Goal: Task Accomplishment & Management: Use online tool/utility

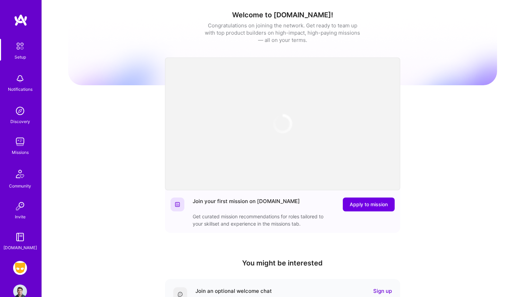
click at [14, 157] on div "Setup Notifications Discovery Missions Community Invite [DOMAIN_NAME]" at bounding box center [21, 145] width 42 height 212
click at [18, 147] on img at bounding box center [20, 142] width 14 height 14
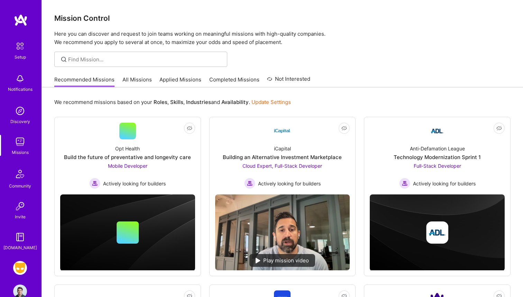
click at [20, 267] on img at bounding box center [20, 268] width 14 height 14
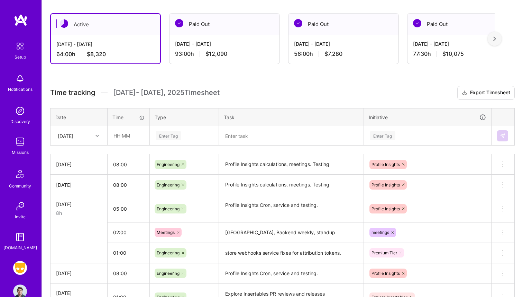
scroll to position [115, 0]
click at [250, 158] on textarea "Profile Insights calculations, meetings. Testing" at bounding box center [291, 163] width 143 height 19
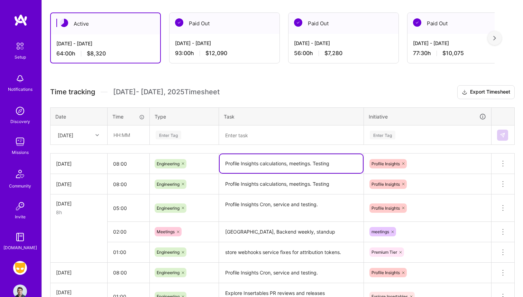
click at [250, 158] on textarea "Profile Insights calculations, meetings. Testing" at bounding box center [291, 163] width 143 height 19
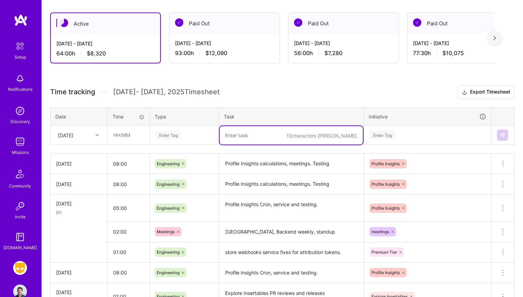
click at [246, 142] on textarea at bounding box center [291, 135] width 143 height 18
paste textarea "Profile Insights calculations, meetings. Testing"
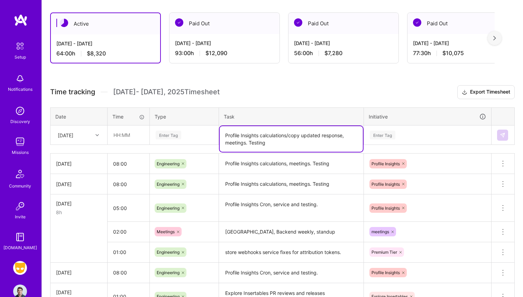
click at [264, 147] on textarea "Profile Insights calculations/copy updated response, meetings. Testing" at bounding box center [291, 139] width 143 height 26
click at [265, 145] on textarea "Profile Insights calculations/copy updated response, meetings. Testing" at bounding box center [291, 139] width 143 height 26
type textarea "Profile Insights calculations/copy updated response, meetings"
click at [128, 135] on input "text" at bounding box center [128, 135] width 41 height 18
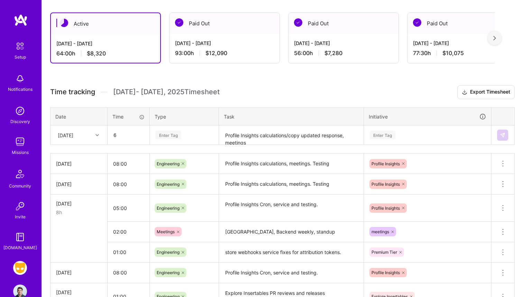
type input "06:00"
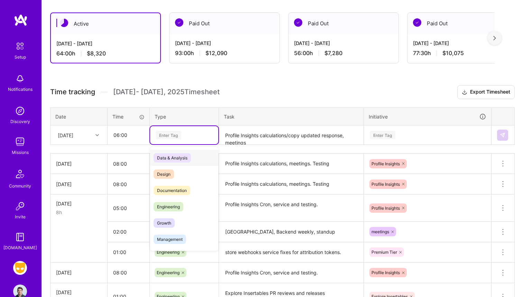
click at [181, 133] on div "Enter Tag" at bounding box center [169, 134] width 26 height 11
type input "e"
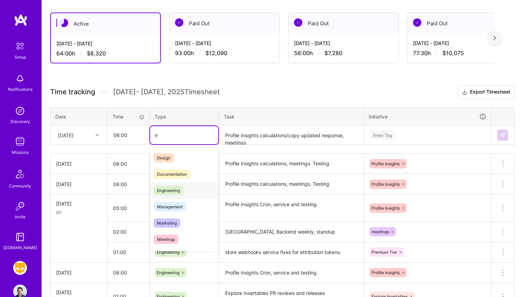
click at [178, 195] on div "Engineering" at bounding box center [184, 190] width 68 height 16
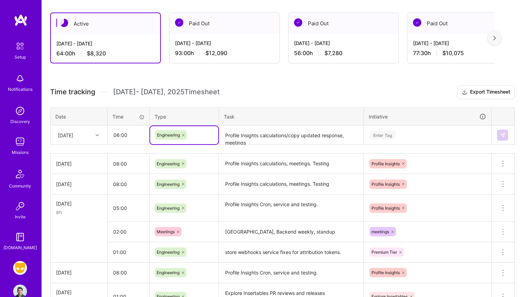
click at [415, 136] on div "Enter Tag" at bounding box center [427, 134] width 117 height 9
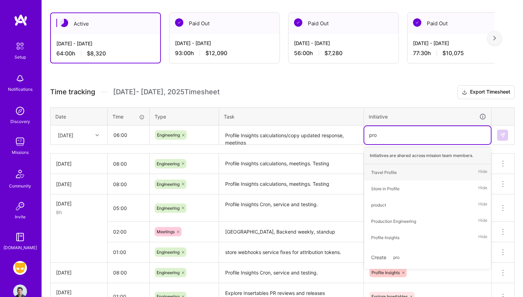
type input "prof"
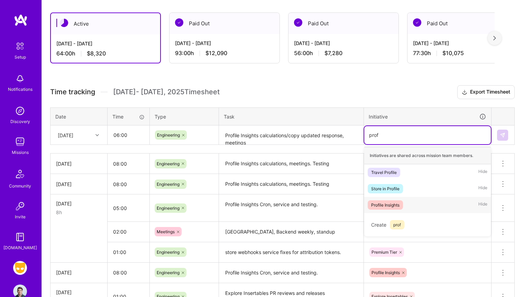
click at [390, 202] on div "Profile Insights" at bounding box center [385, 204] width 28 height 7
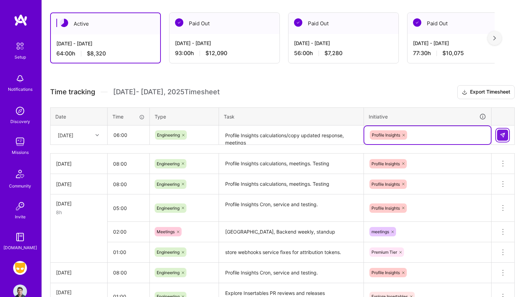
click at [502, 134] on img at bounding box center [503, 135] width 6 height 6
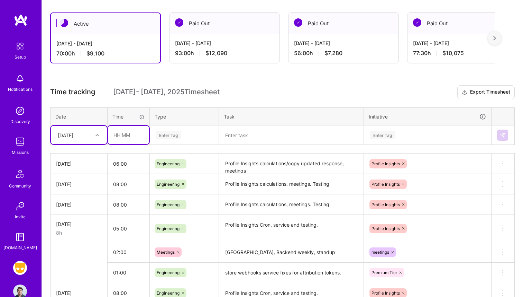
click at [121, 139] on input "text" at bounding box center [128, 135] width 41 height 18
type input "02:00"
click at [175, 139] on div "Enter Tag" at bounding box center [184, 135] width 68 height 18
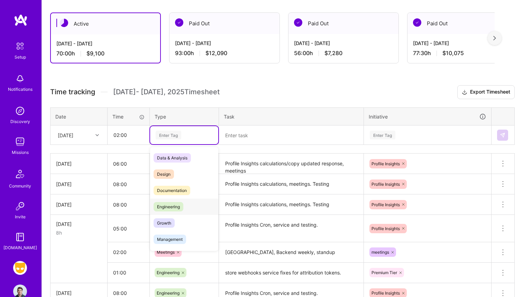
click at [177, 203] on span "Engineering" at bounding box center [169, 206] width 30 height 9
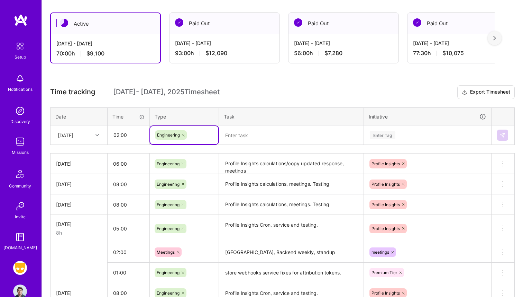
click at [243, 147] on div "Time tracking [DATE] - [DATE] Timesheet Export Timesheet Date Time Type Task In…" at bounding box center [282, 281] width 465 height 393
click at [243, 144] on td at bounding box center [291, 134] width 145 height 19
click at [243, 138] on textarea at bounding box center [291, 135] width 143 height 18
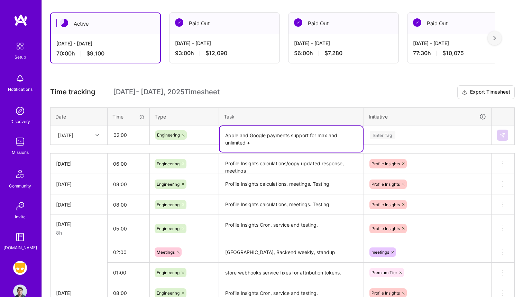
type textarea "Apple and Google payments support for max and unlimited +"
click at [378, 139] on div "Enter Tag" at bounding box center [427, 135] width 127 height 18
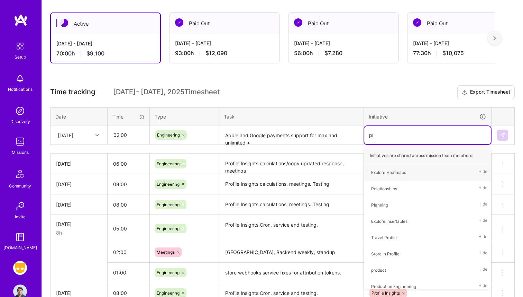
type input "pre"
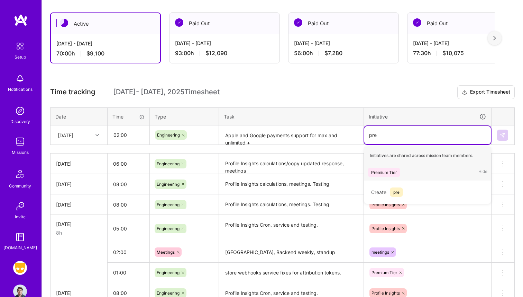
click at [391, 171] on div "Premium Tier" at bounding box center [384, 172] width 26 height 7
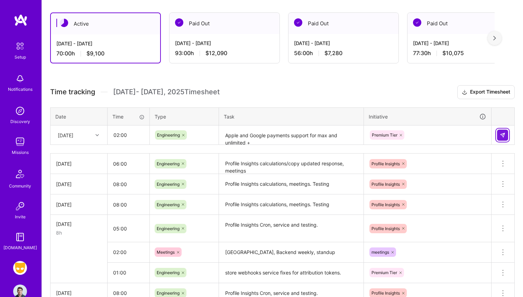
click at [504, 135] on img at bounding box center [503, 135] width 6 height 6
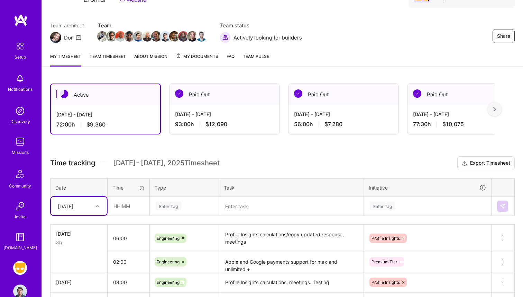
scroll to position [0, 0]
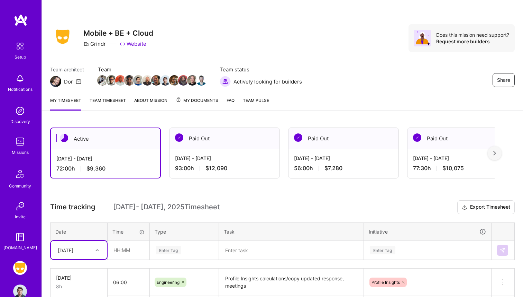
click at [78, 97] on link "My timesheet" at bounding box center [65, 104] width 31 height 14
click at [96, 99] on link "Team timesheet" at bounding box center [108, 104] width 36 height 14
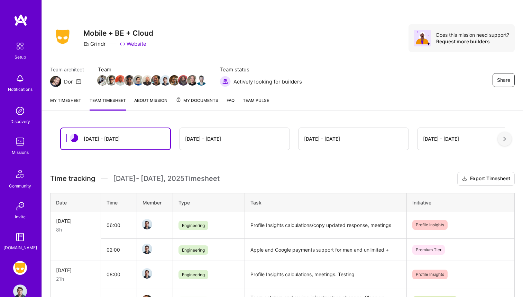
click at [73, 109] on link "My timesheet" at bounding box center [65, 104] width 31 height 14
